Goal: Task Accomplishment & Management: Use online tool/utility

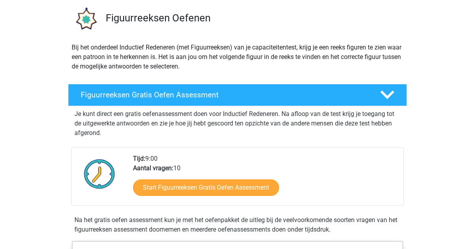
scroll to position [57, 0]
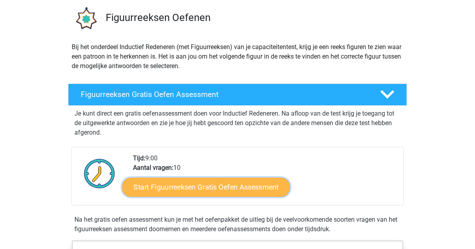
click at [177, 183] on link "Start Figuurreeksen Gratis Oefen Assessment" at bounding box center [206, 186] width 168 height 19
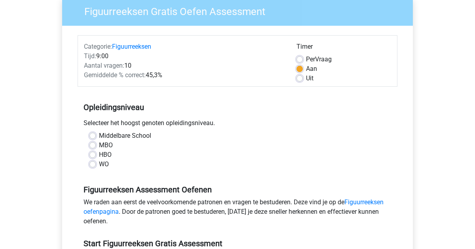
scroll to position [67, 0]
click at [99, 163] on label "WO" at bounding box center [104, 164] width 10 height 9
click at [94, 163] on input "WO" at bounding box center [92, 164] width 6 height 8
radio input "true"
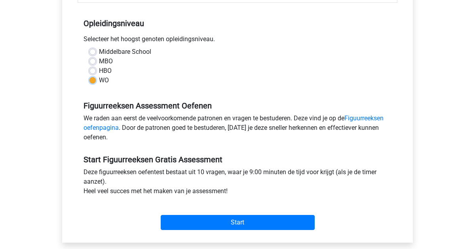
scroll to position [149, 0]
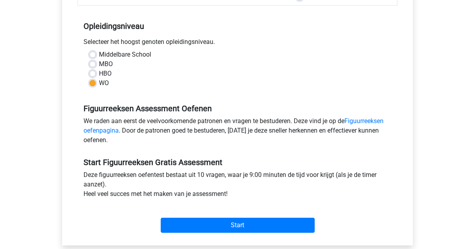
click at [193, 243] on div "Categorie: Figuurreeksen Tijd: 9:00 Aantal vragen: 10 Gemiddelde % correct: 45,…" at bounding box center [237, 95] width 339 height 301
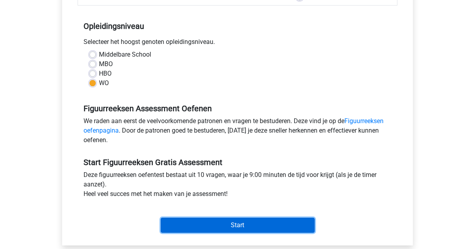
click at [198, 229] on input "Start" at bounding box center [238, 225] width 154 height 15
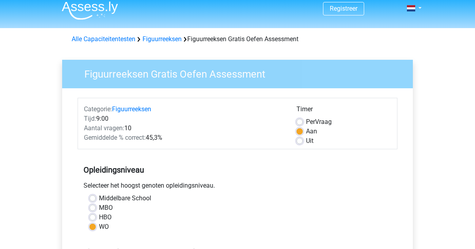
scroll to position [0, 0]
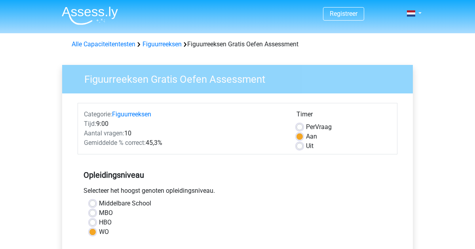
click at [159, 143] on div "Gemiddelde % correct: 45,3%" at bounding box center [184, 142] width 213 height 9
click at [171, 147] on div "Gemiddelde % correct: 45,3%" at bounding box center [184, 142] width 213 height 9
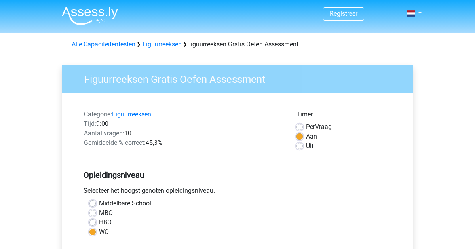
click at [155, 147] on div "Gemiddelde % correct: 45,3%" at bounding box center [184, 142] width 213 height 9
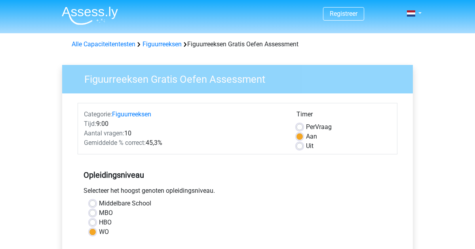
click at [155, 147] on div "Gemiddelde % correct: 45,3%" at bounding box center [184, 142] width 213 height 9
click at [160, 141] on div "Gemiddelde % correct: 45,3%" at bounding box center [184, 142] width 213 height 9
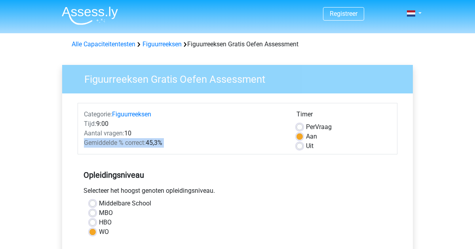
click at [160, 141] on div "Gemiddelde % correct: 45,3%" at bounding box center [184, 142] width 213 height 9
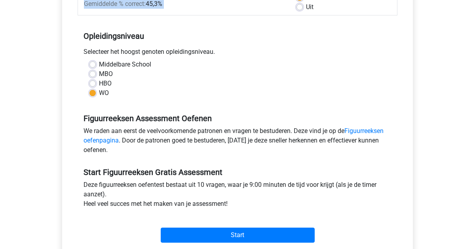
scroll to position [141, 0]
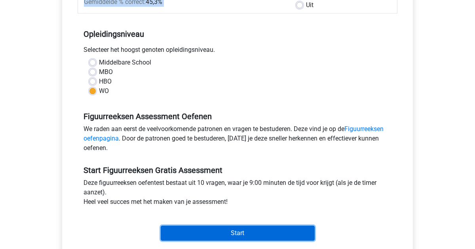
click at [188, 232] on input "Start" at bounding box center [238, 233] width 154 height 15
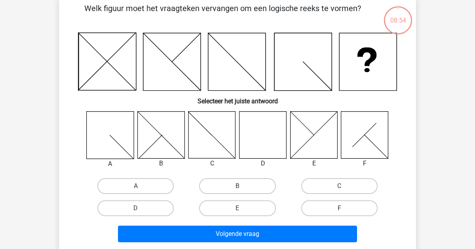
scroll to position [40, 0]
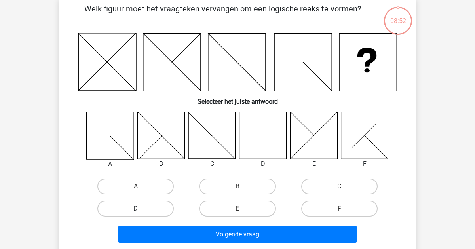
click at [152, 210] on label "D" at bounding box center [135, 209] width 76 height 16
click at [141, 210] on input "D" at bounding box center [138, 211] width 5 height 5
radio input "true"
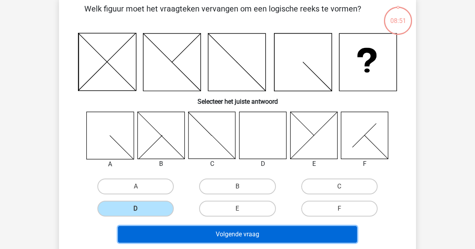
click at [196, 235] on button "Volgende vraag" at bounding box center [237, 234] width 239 height 17
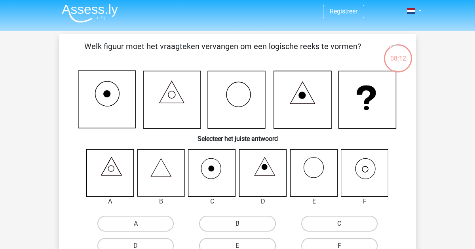
scroll to position [4, 0]
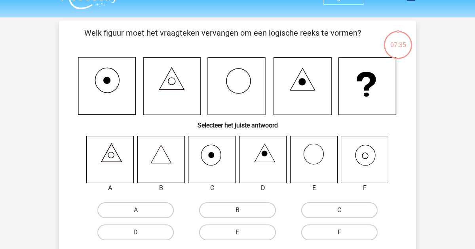
scroll to position [14, 0]
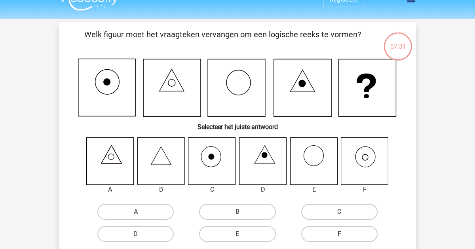
click at [317, 241] on label "F" at bounding box center [339, 234] width 76 height 16
click at [339, 239] on input "F" at bounding box center [341, 236] width 5 height 5
radio input "true"
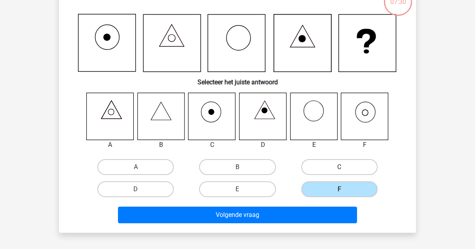
scroll to position [57, 0]
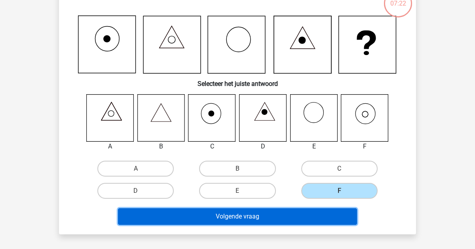
click at [281, 217] on button "Volgende vraag" at bounding box center [237, 216] width 239 height 17
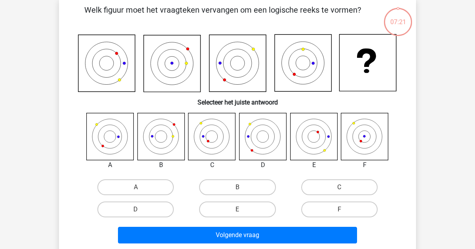
scroll to position [36, 0]
